Goal: Transaction & Acquisition: Purchase product/service

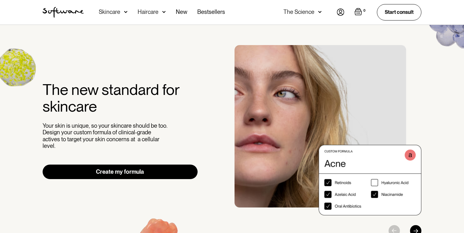
click at [341, 13] on img at bounding box center [340, 12] width 8 height 7
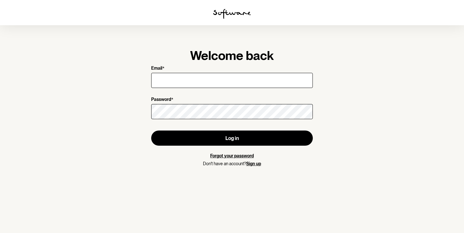
click at [200, 85] on input "Email *" at bounding box center [231, 80] width 161 height 15
type input "[PERSON_NAME][EMAIL_ADDRESS][PERSON_NAME][DOMAIN_NAME]"
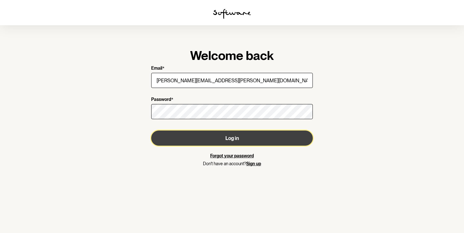
click at [227, 134] on button "Log in" at bounding box center [231, 138] width 161 height 15
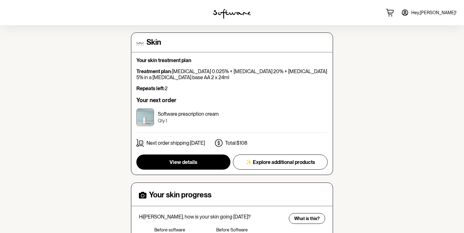
scroll to position [91, 0]
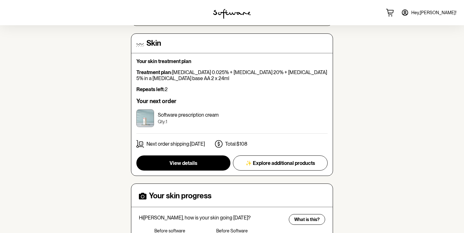
click at [185, 171] on div "View details ✨ Explore additional products" at bounding box center [231, 162] width 191 height 15
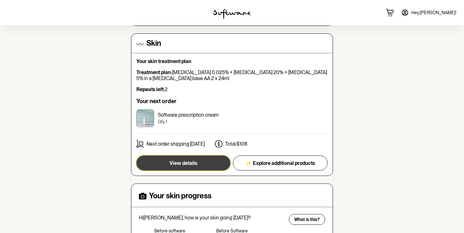
click at [187, 168] on button "View details" at bounding box center [183, 162] width 94 height 15
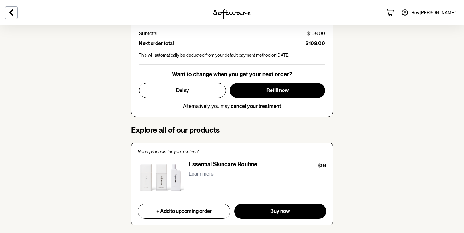
scroll to position [379, 0]
